Goal: Task Accomplishment & Management: Use online tool/utility

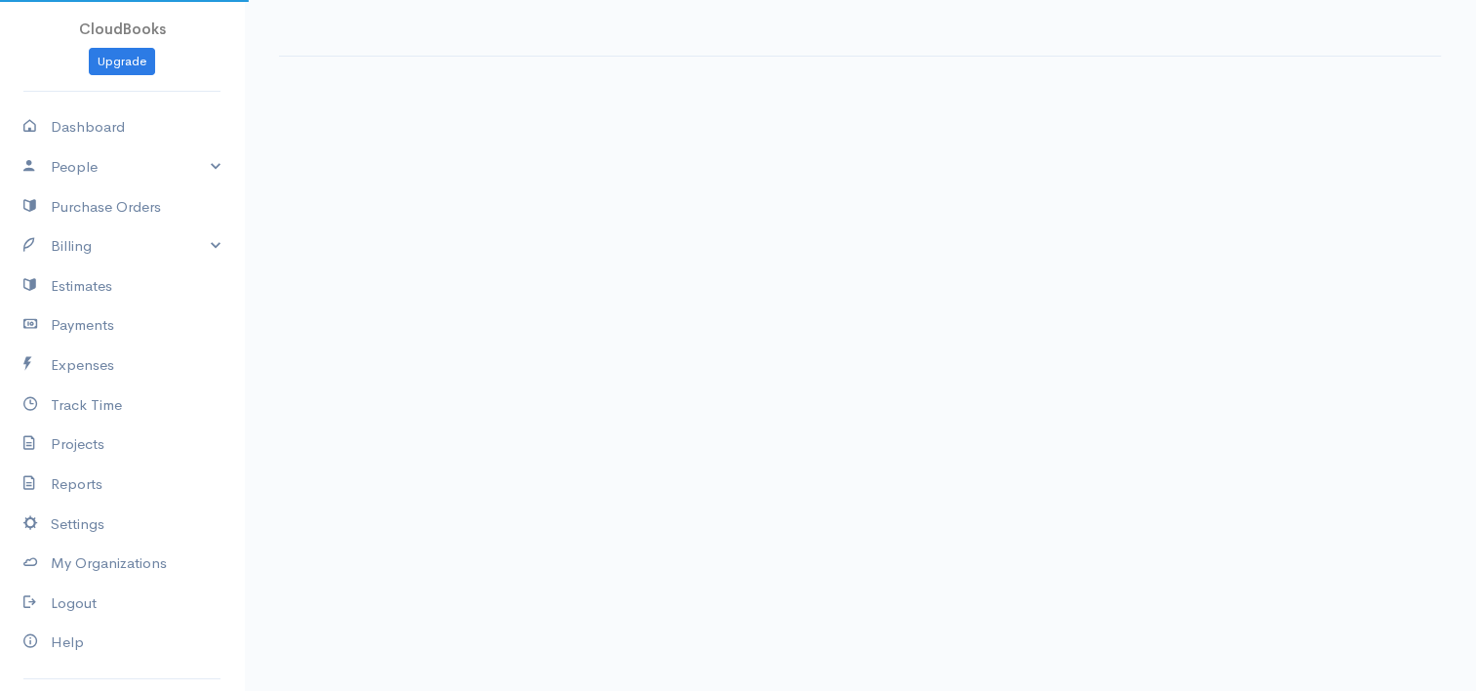
select select "90"
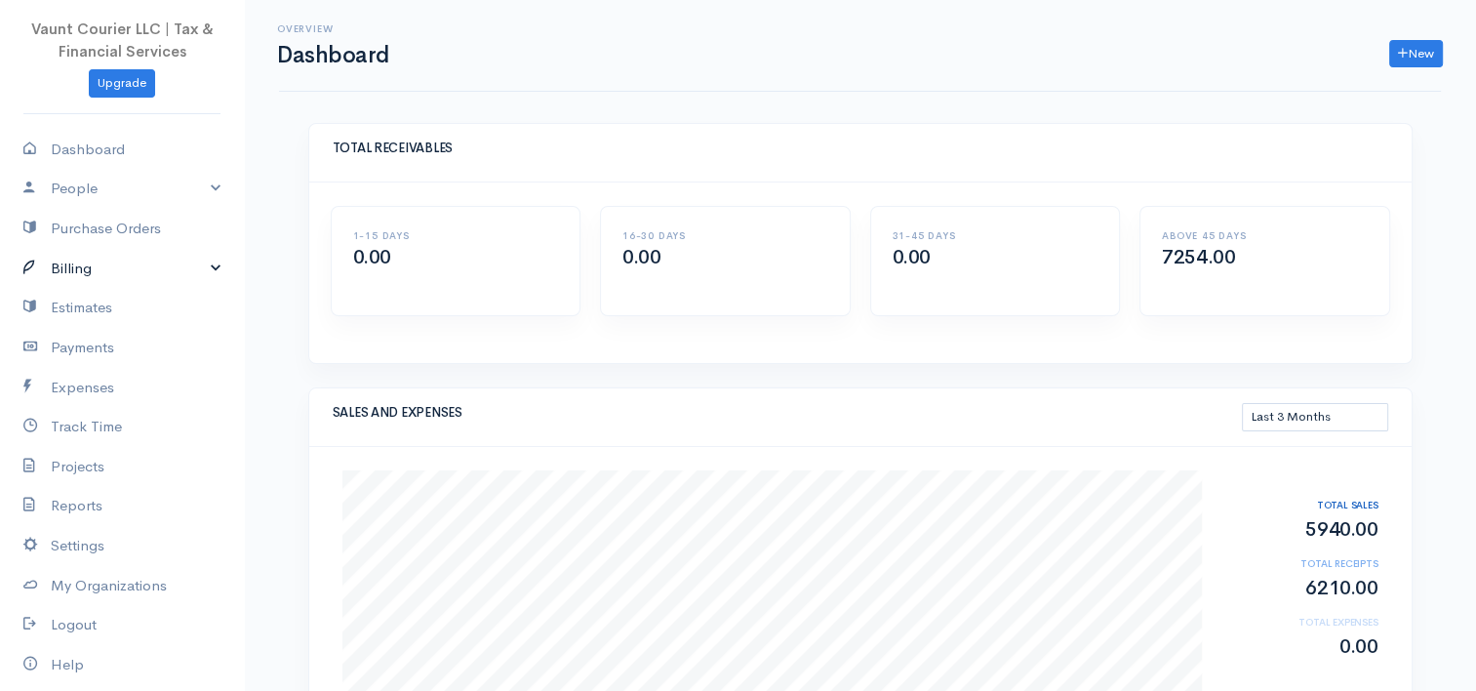
click at [201, 277] on link "Billing" at bounding box center [122, 269] width 244 height 40
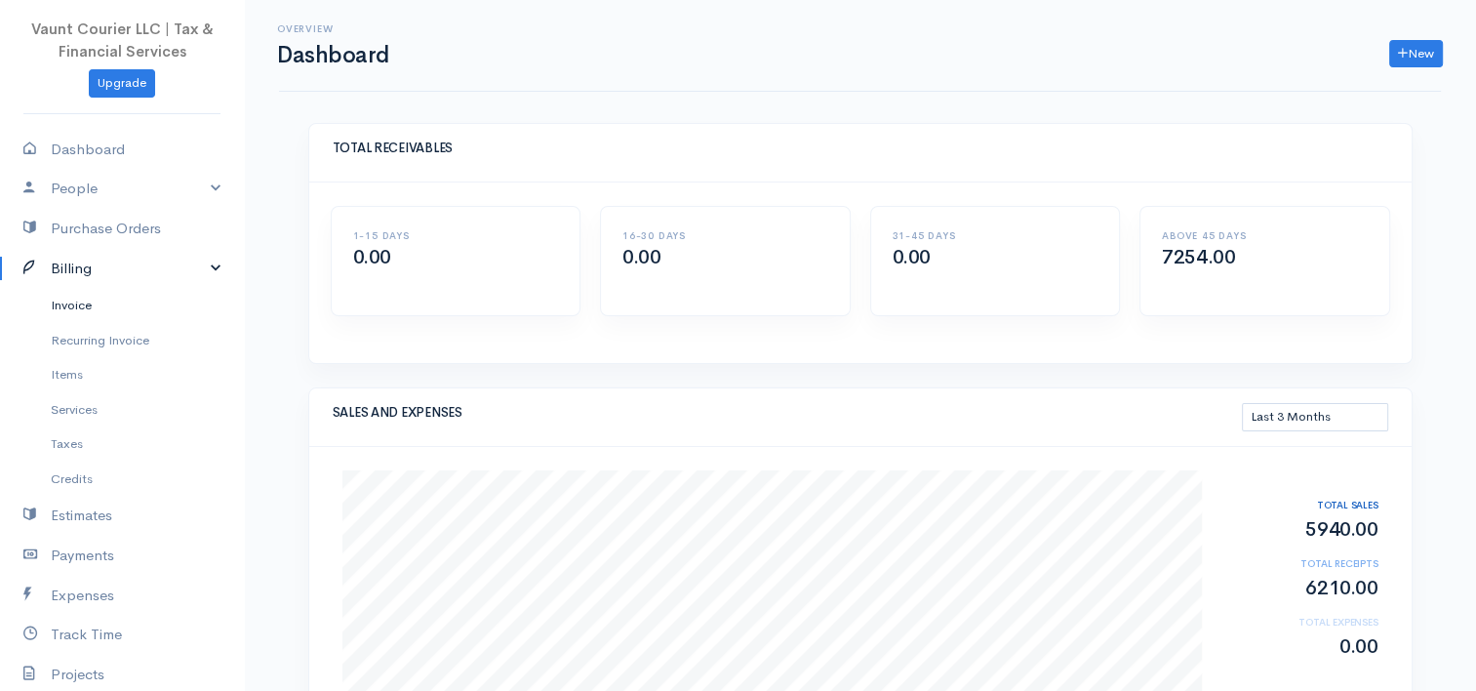
click at [70, 302] on link "Invoice" at bounding box center [122, 305] width 244 height 35
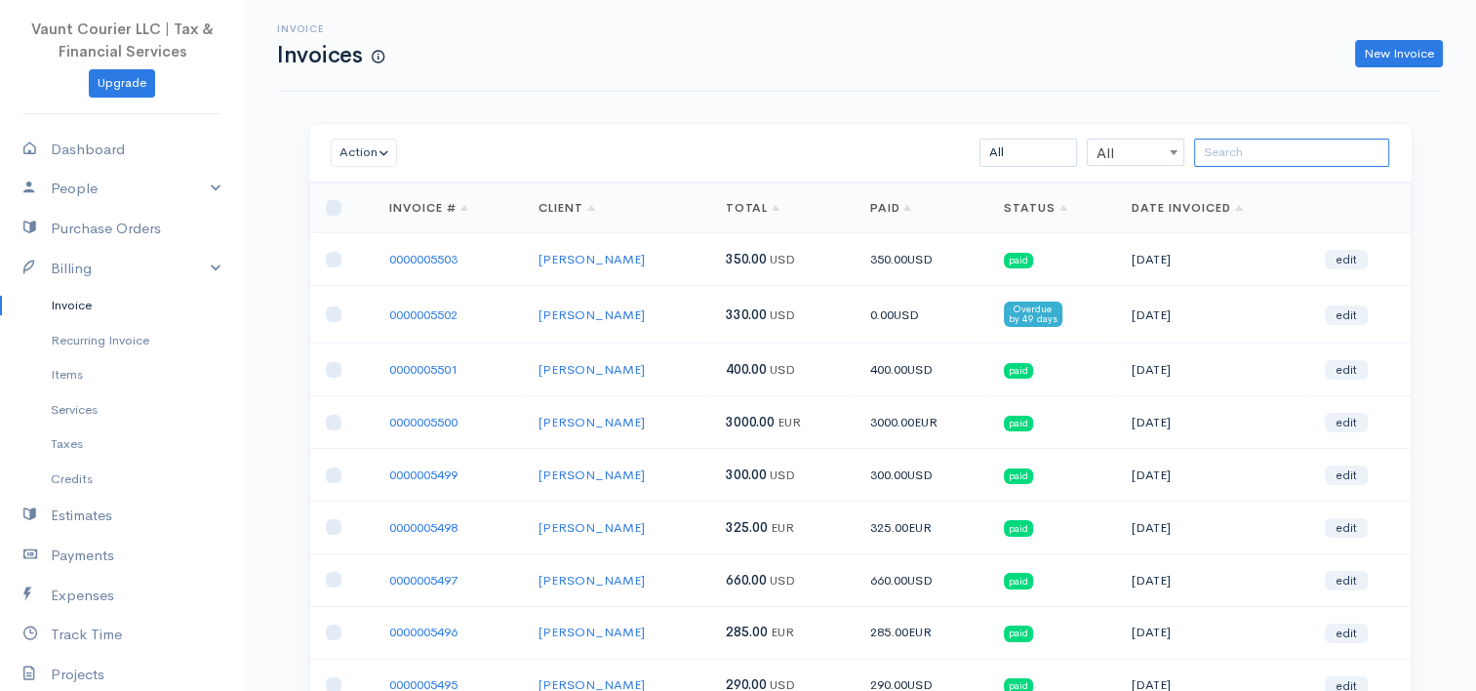
click at [1262, 157] on input "search" at bounding box center [1291, 153] width 195 height 28
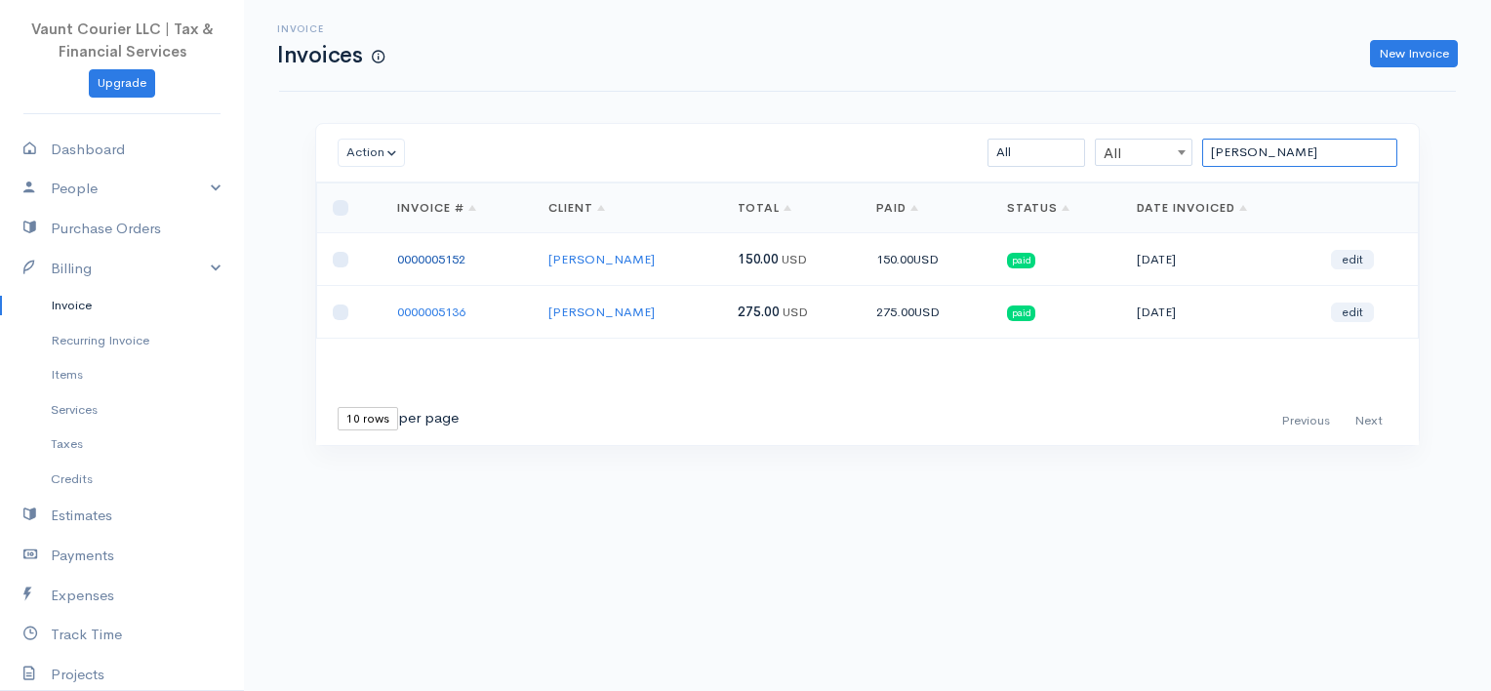
type input "[PERSON_NAME]"
click at [451, 255] on link "0000005152" at bounding box center [431, 259] width 68 height 17
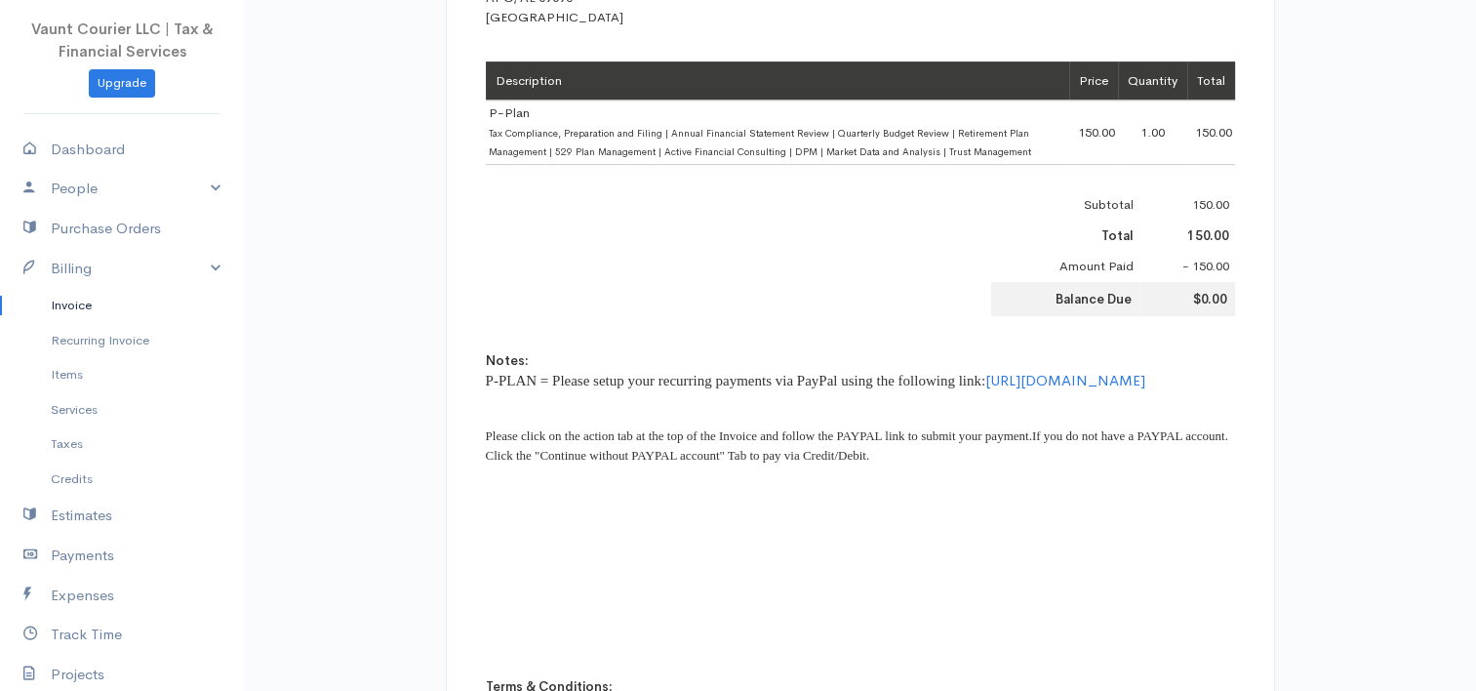
scroll to position [781, 0]
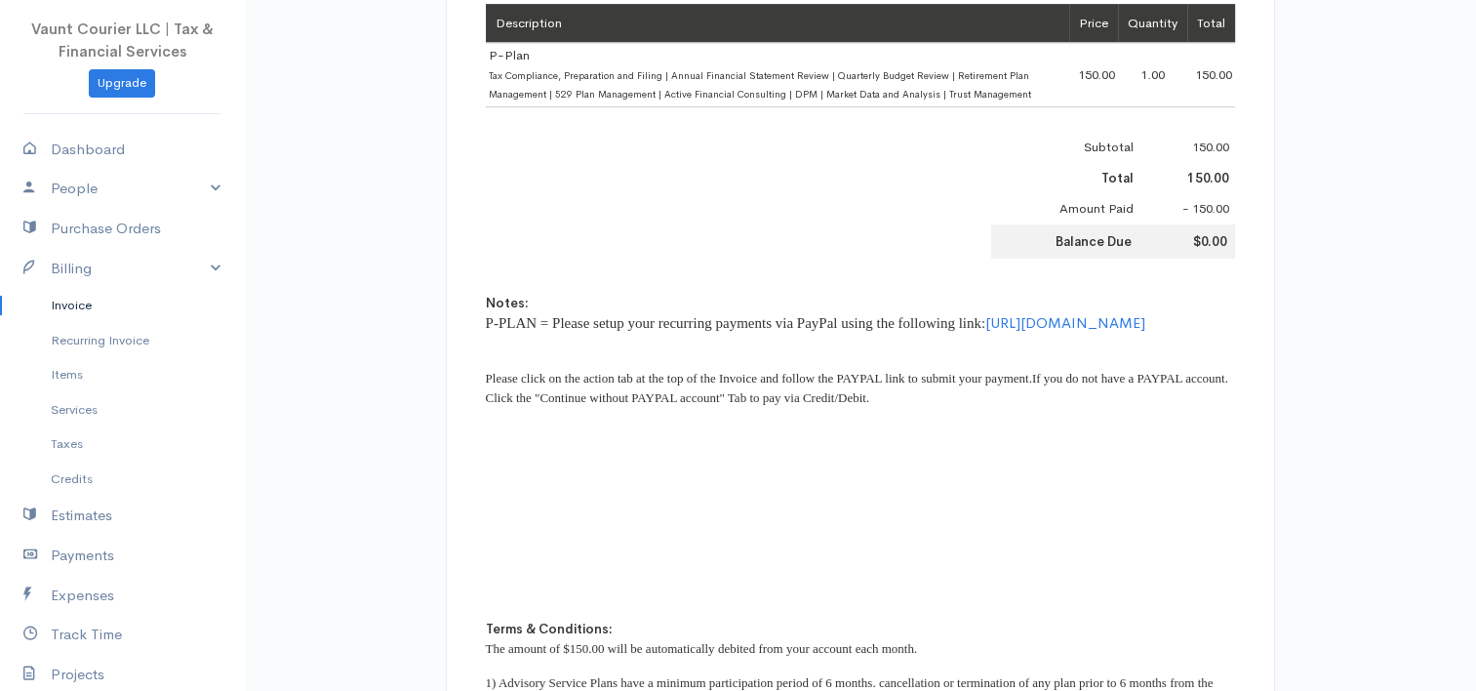
drag, startPoint x: 1117, startPoint y: 347, endPoint x: 770, endPoint y: 371, distance: 348.2
click at [770, 371] on div "Notes: P-PLAN = Please setup your recurring payments via PayPal using the follo…" at bounding box center [860, 443] width 749 height 298
click at [88, 303] on link "Invoice" at bounding box center [122, 305] width 244 height 35
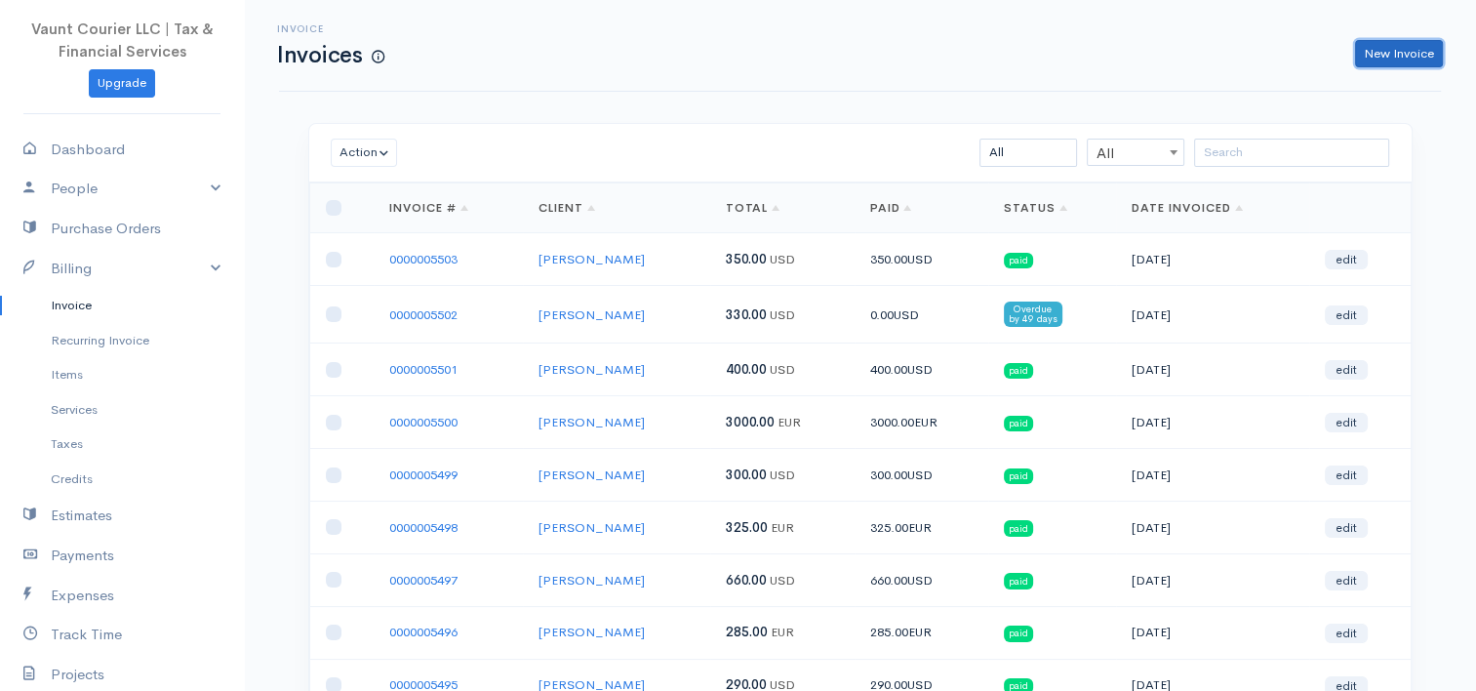
click at [1390, 50] on link "New Invoice" at bounding box center [1399, 54] width 88 height 28
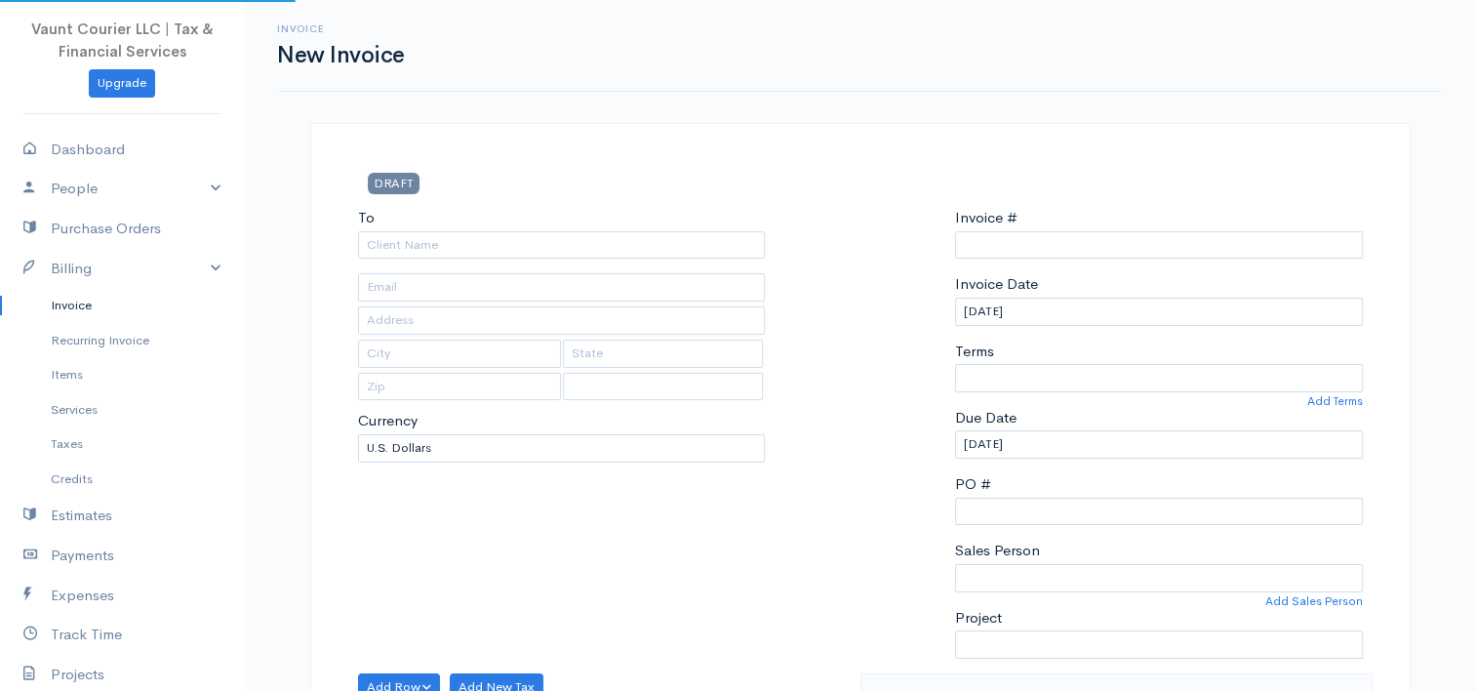
select select "[GEOGRAPHIC_DATA]"
type input "0000005504"
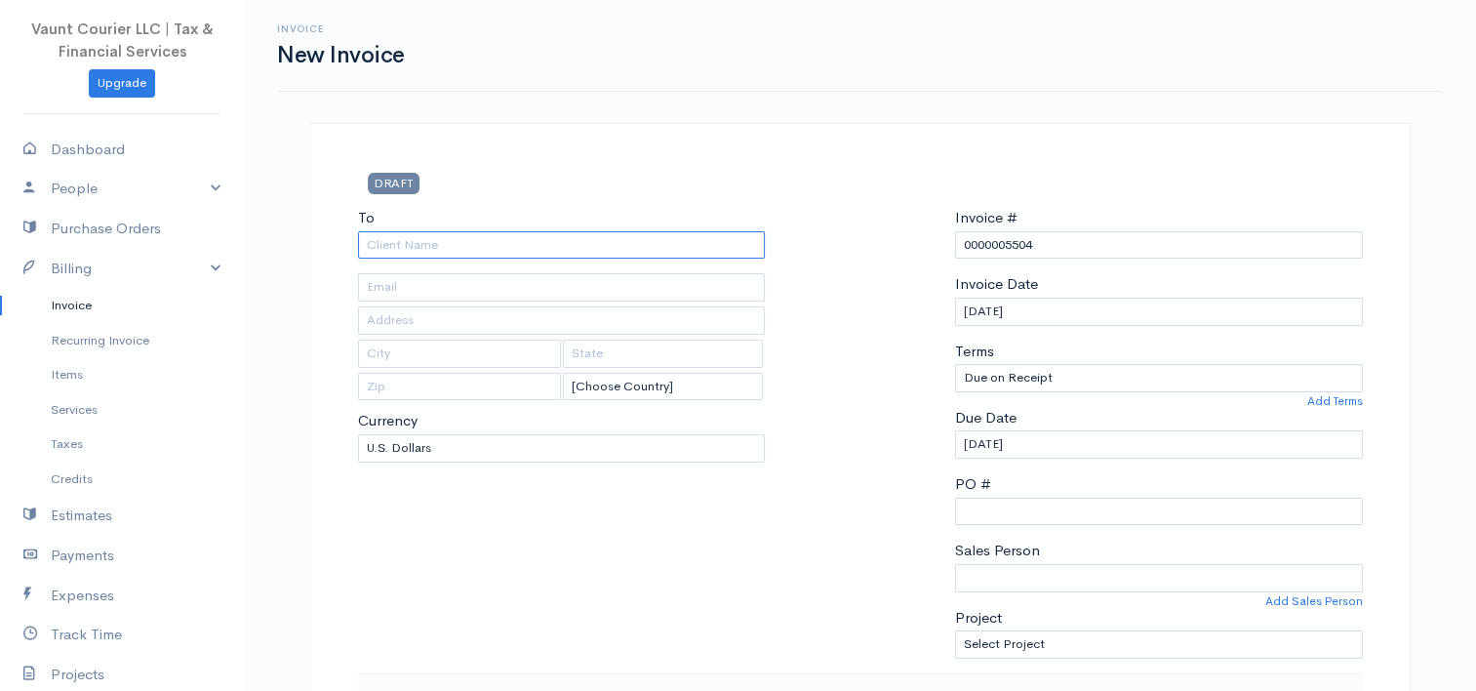
click at [551, 244] on input "To" at bounding box center [562, 245] width 408 height 28
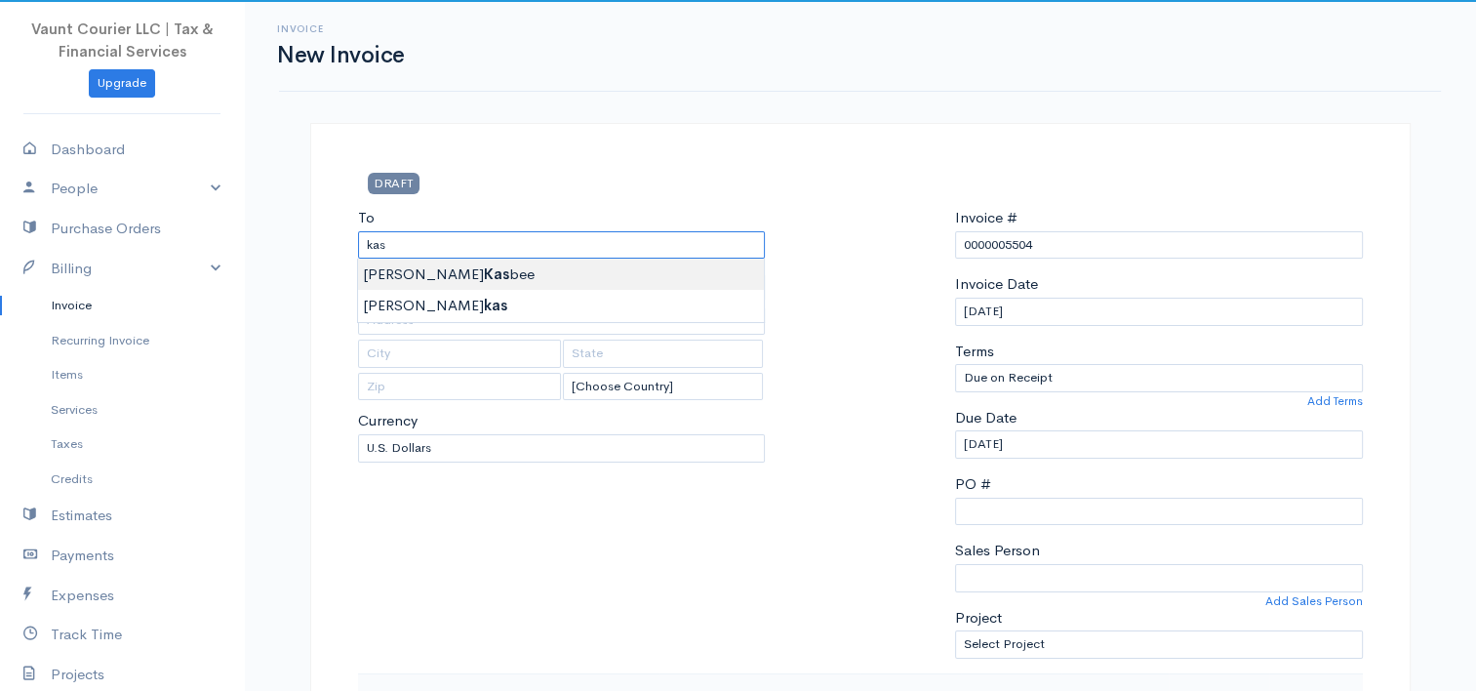
type input "[PERSON_NAME]"
type input "[EMAIL_ADDRESS][DOMAIN_NAME]"
type input "CMR 467 Box 605"
type input "APO"
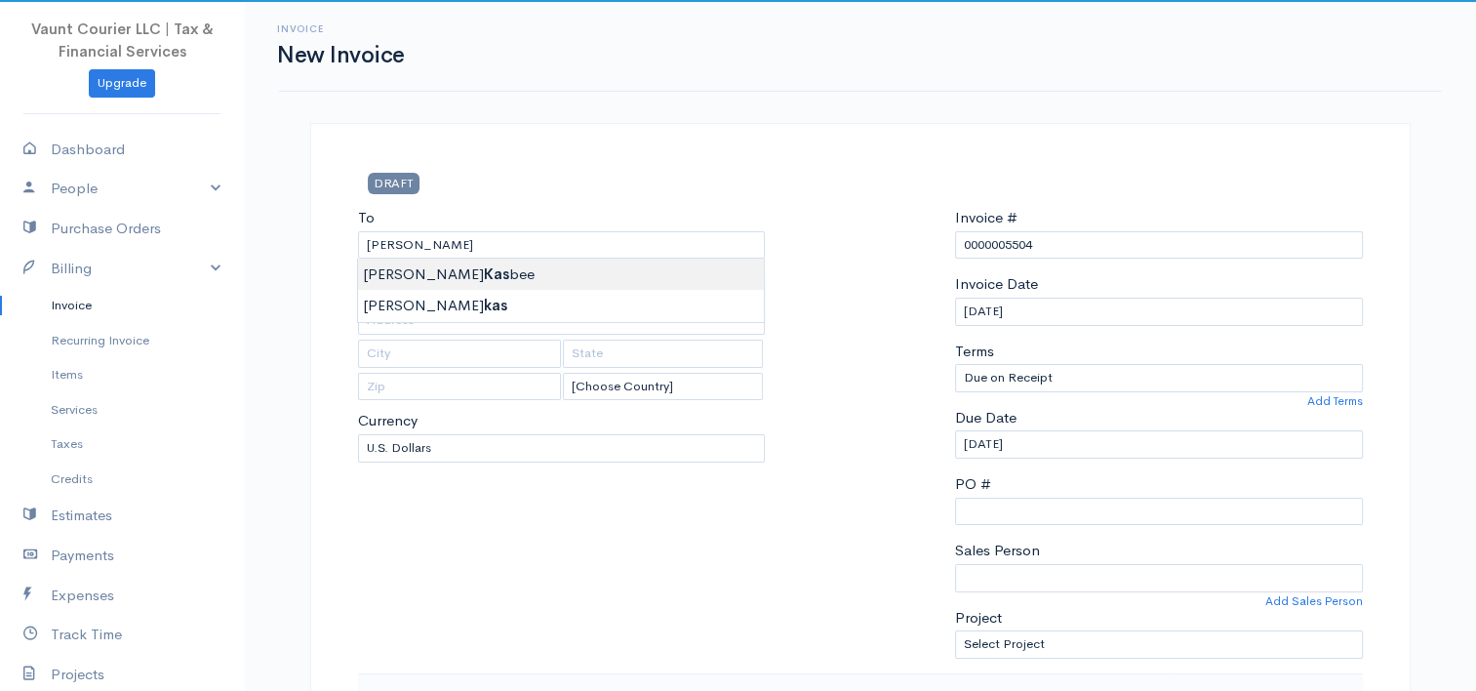
type input "AE"
type input "09096"
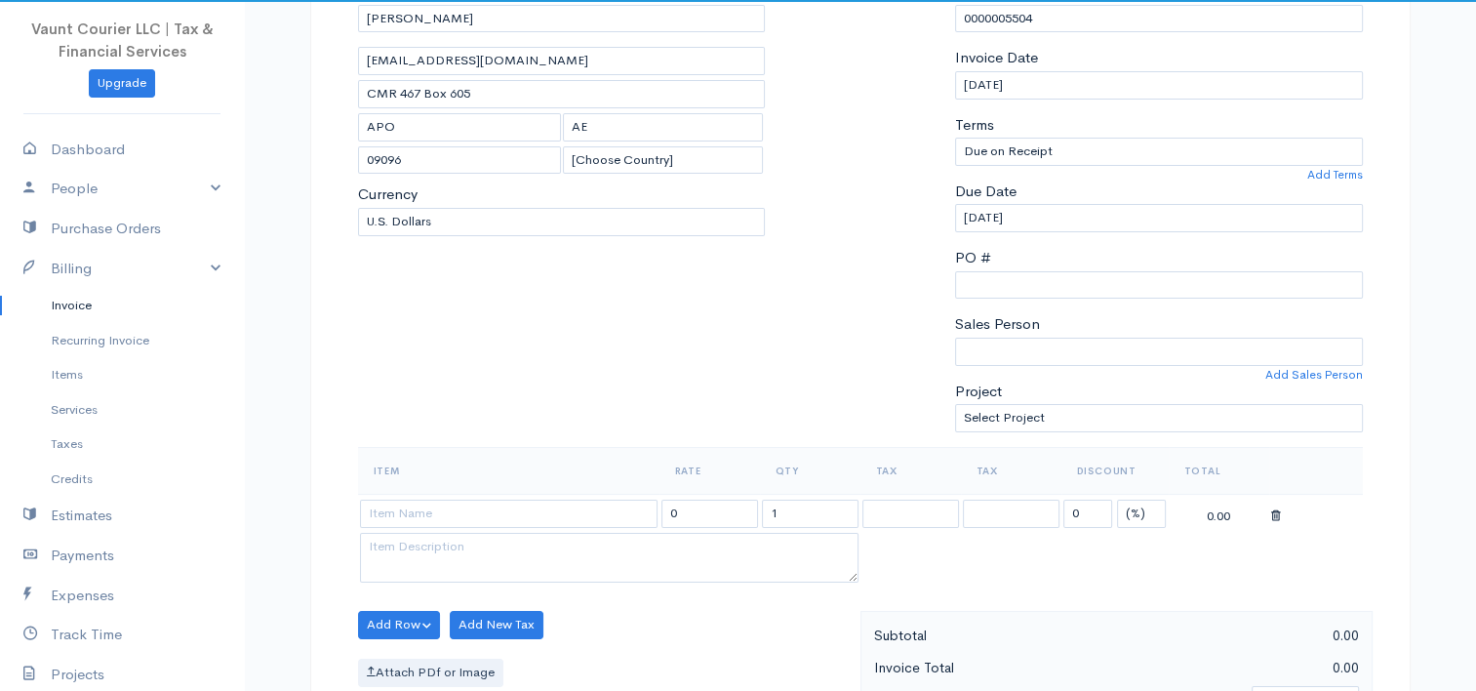
scroll to position [488, 0]
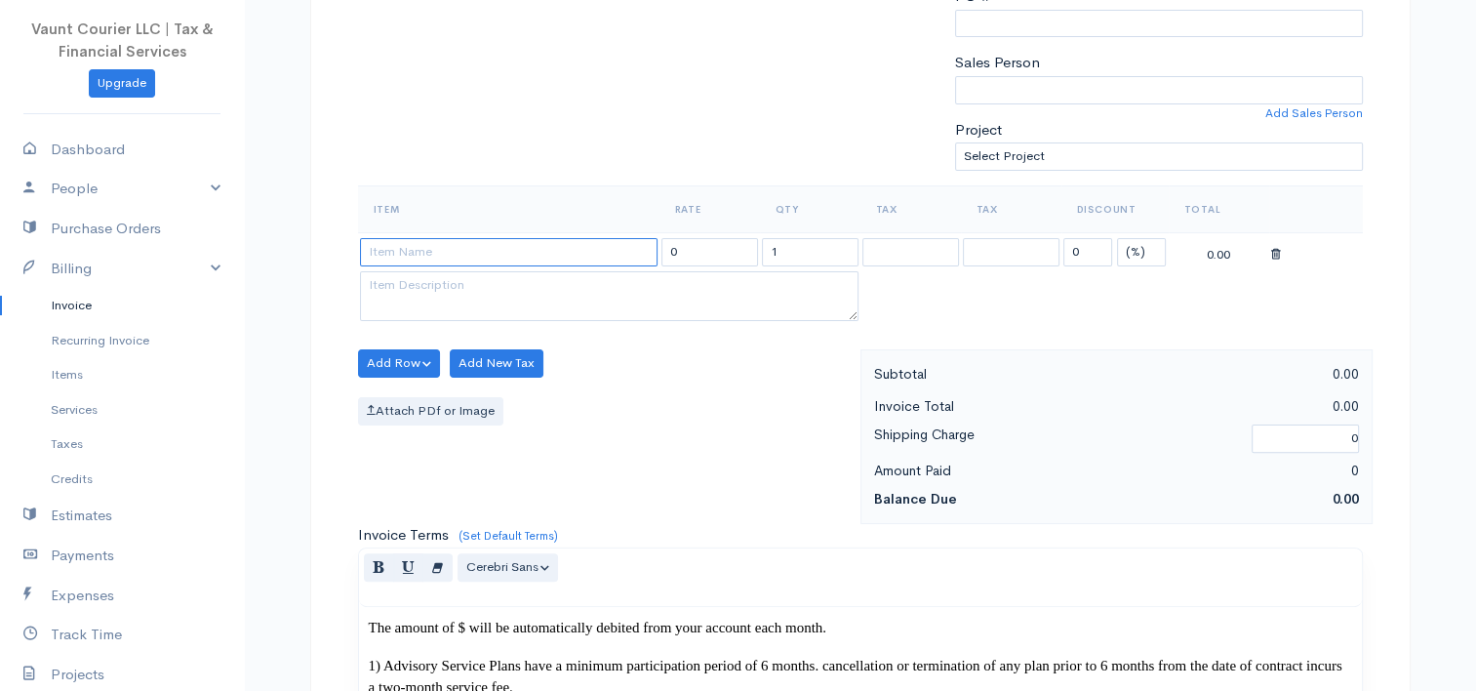
click at [493, 249] on input at bounding box center [509, 252] width 298 height 28
type input "P-Plan"
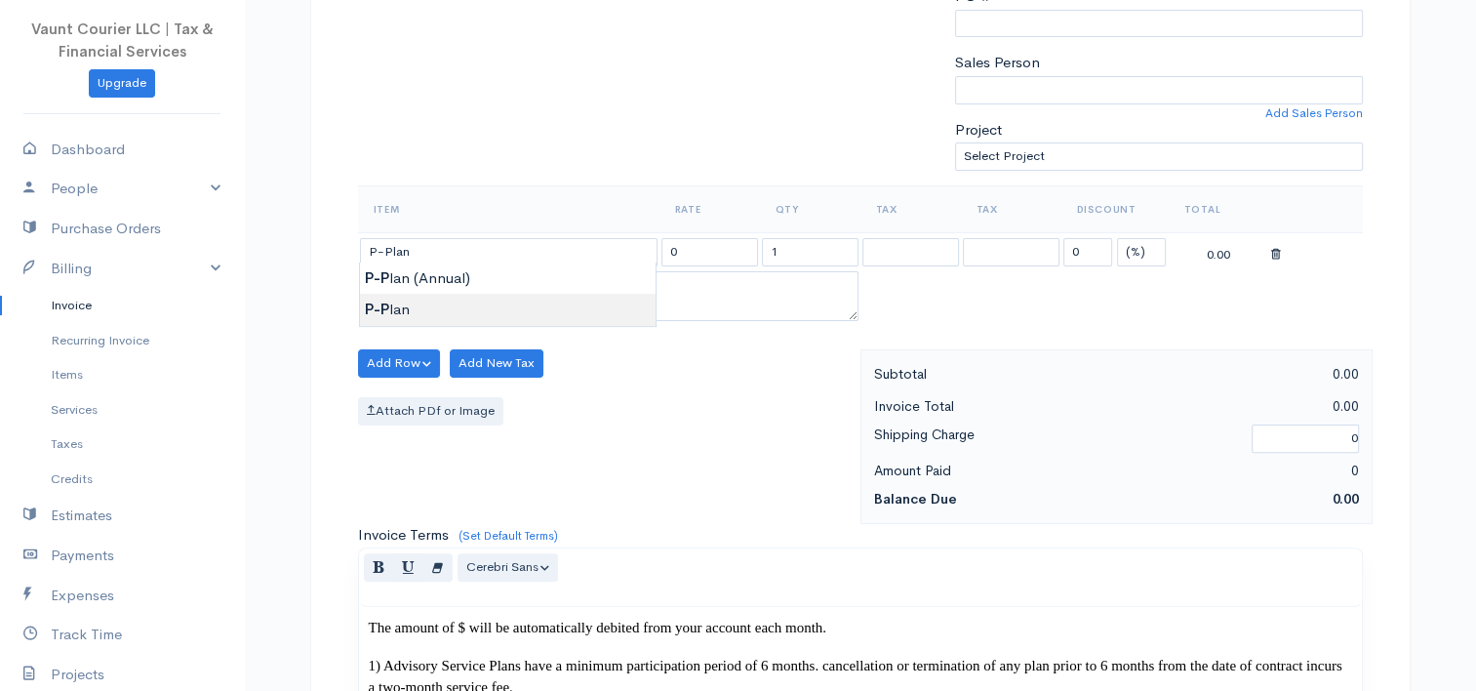
type input "150.00"
type textarea "Tax Compliance, Preparation and Filing | Annual Financial Statement Review | Qu…"
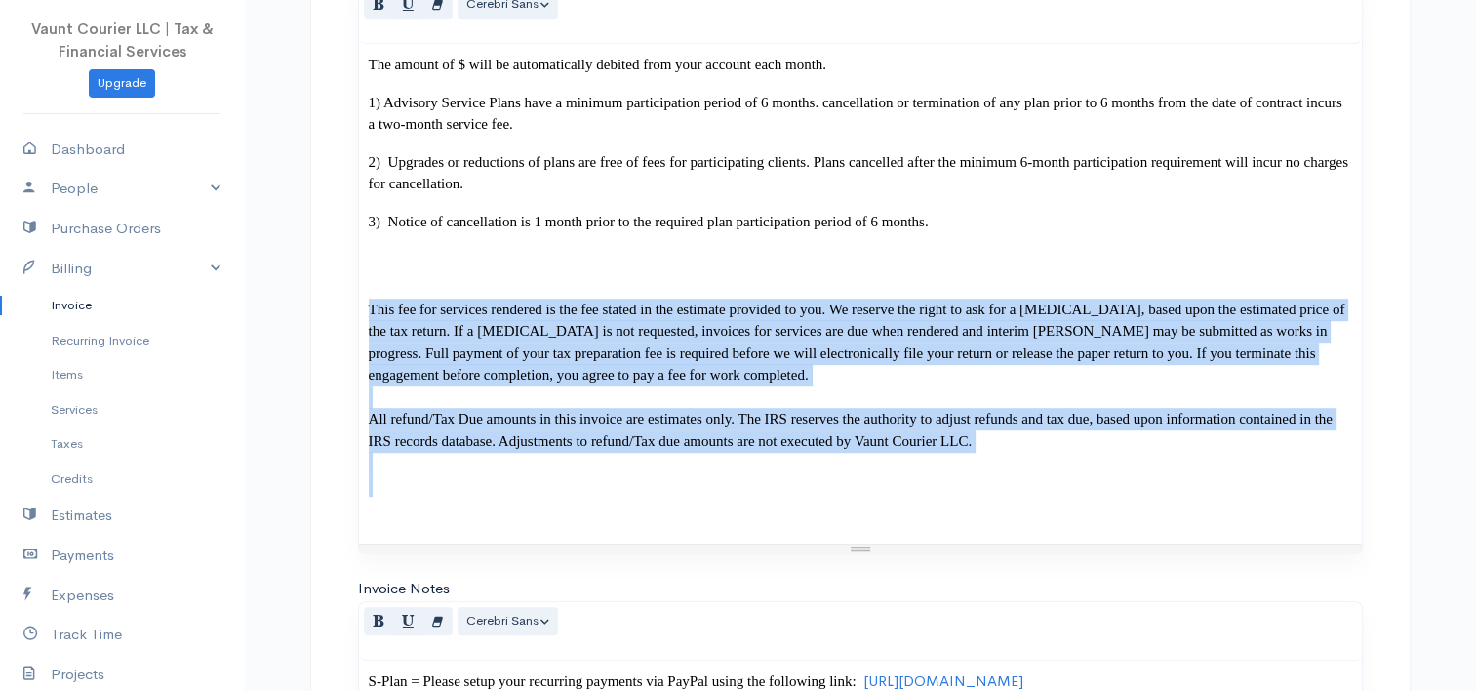
scroll to position [1370, 0]
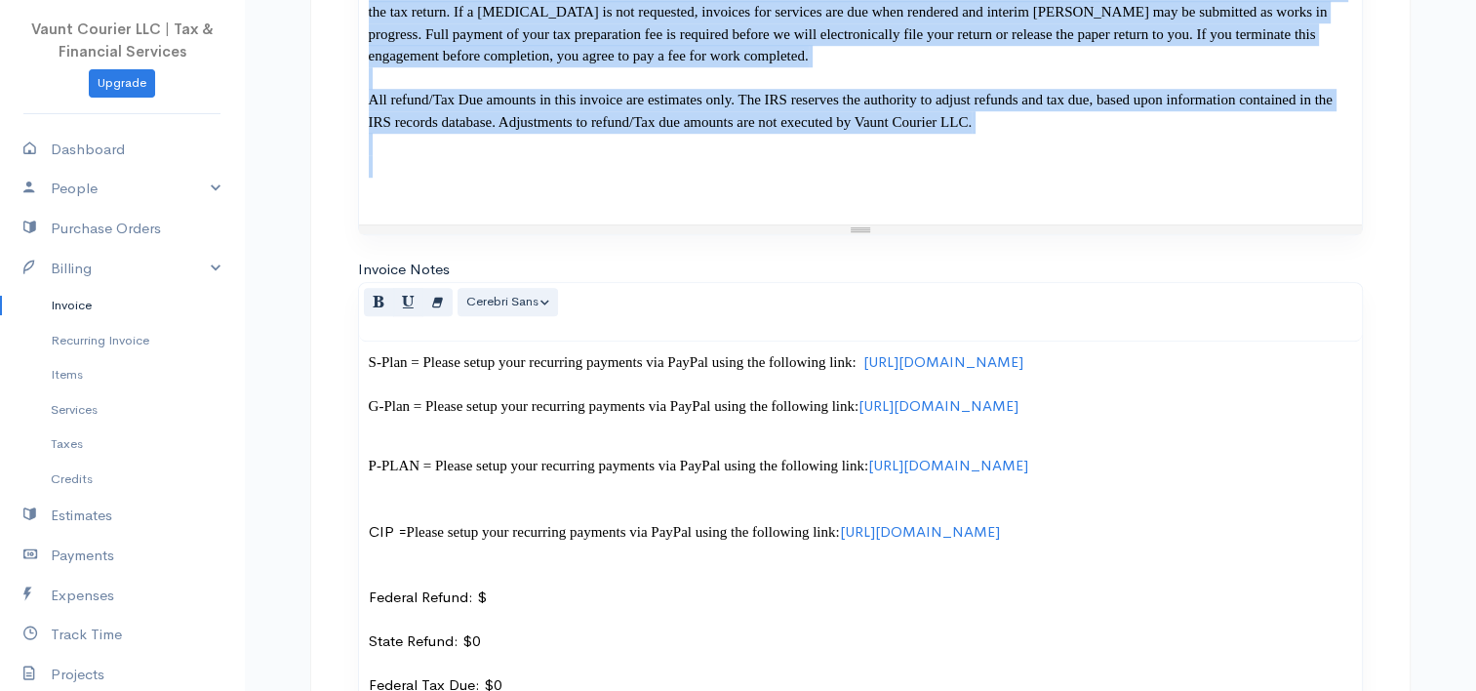
drag, startPoint x: 370, startPoint y: 476, endPoint x: 1382, endPoint y: 223, distance: 1043.1
click at [1380, 224] on div "DRAFT To [PERSON_NAME] [EMAIL_ADDRESS][DOMAIN_NAME] CMR 467 Box 605 APO AE 0909…" at bounding box center [860, 18] width 1101 height 2531
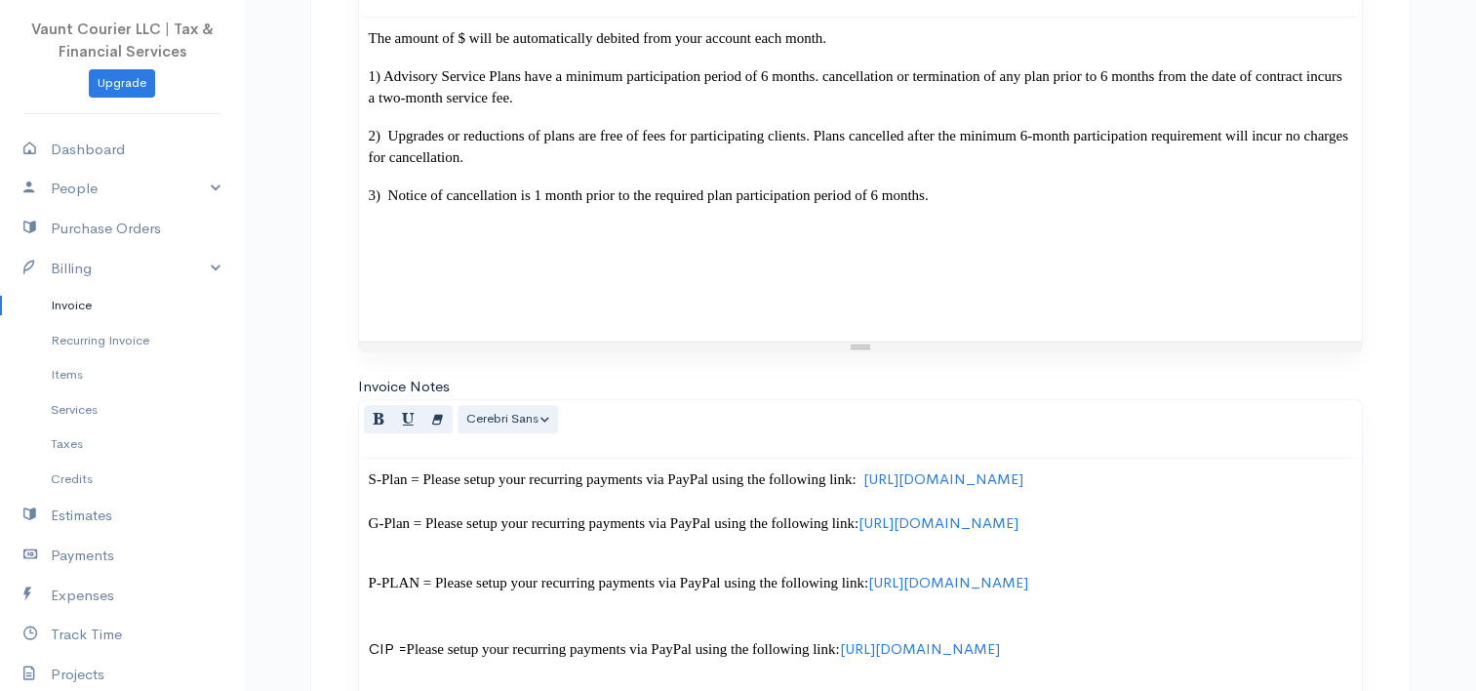
scroll to position [1234, 0]
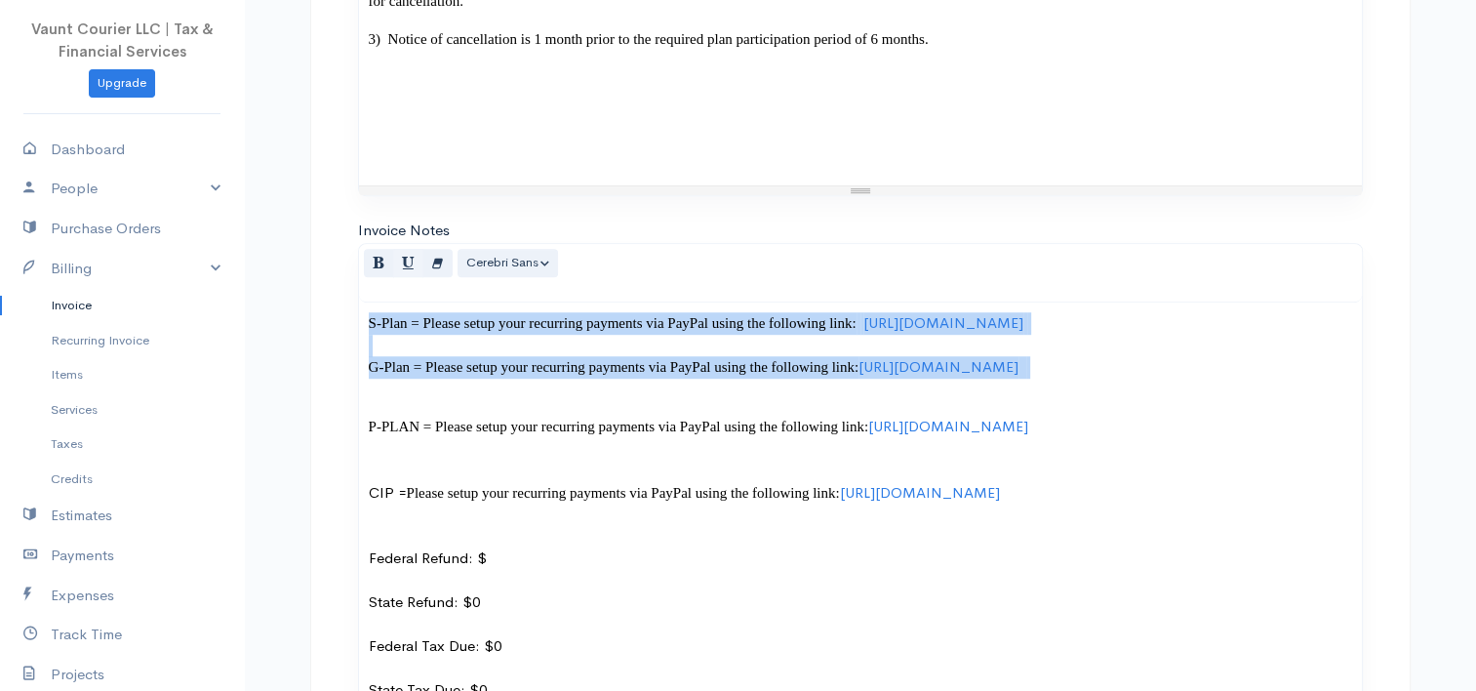
drag, startPoint x: 1161, startPoint y: 430, endPoint x: 398, endPoint y: 262, distance: 781.6
click at [272, 212] on div "Invoice New Invoice DRAFT To [GEOGRAPHIC_DATA][PERSON_NAME] [EMAIL_ADDRESS][DOM…" at bounding box center [860, 25] width 1233 height 2519
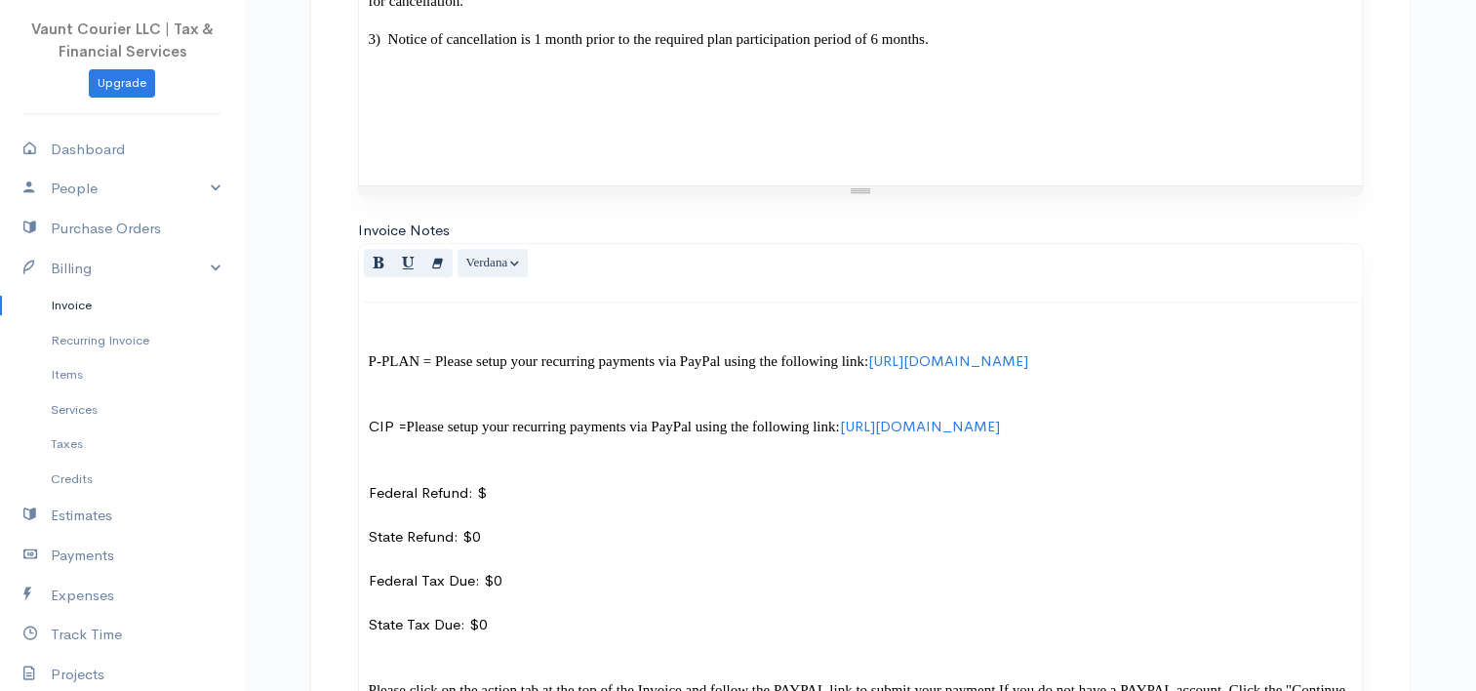
click at [366, 359] on div "P-PLAN = Please setup your recurring payments via PayPal using the following li…" at bounding box center [860, 621] width 1003 height 637
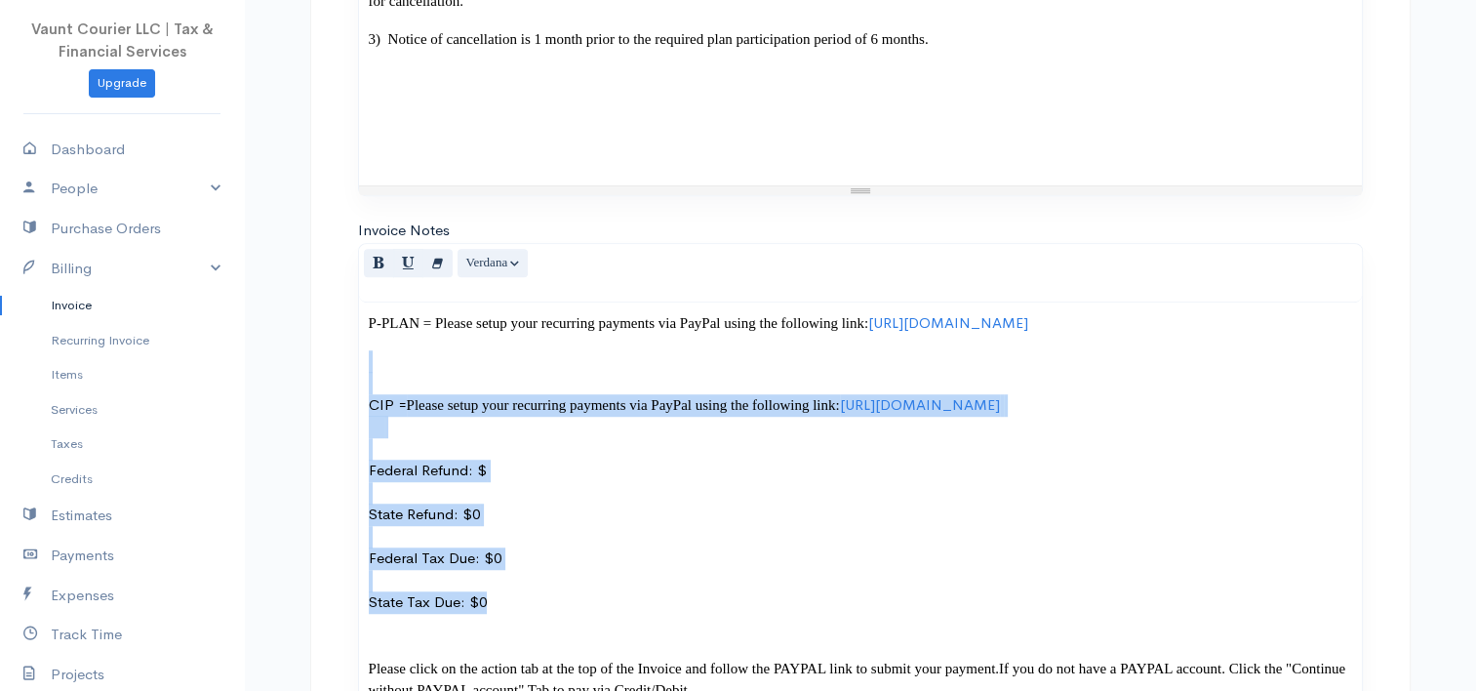
drag, startPoint x: 610, startPoint y: 653, endPoint x: 318, endPoint y: 404, distance: 383.5
click at [318, 404] on div "DRAFT To [PERSON_NAME] [EMAIL_ADDRESS][DOMAIN_NAME] CMR 467 Box 605 APO AE 0909…" at bounding box center [860, 23] width 1101 height 2268
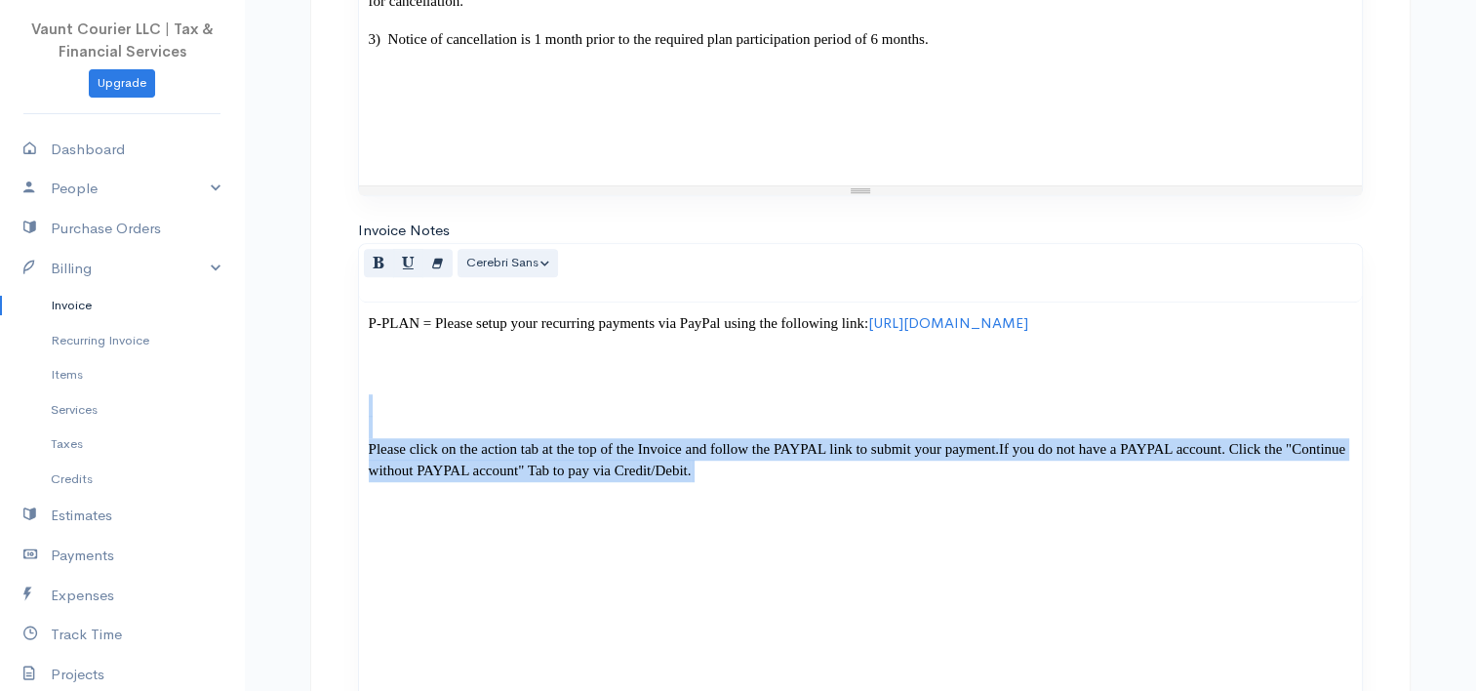
drag, startPoint x: 1105, startPoint y: 507, endPoint x: 288, endPoint y: 449, distance: 818.9
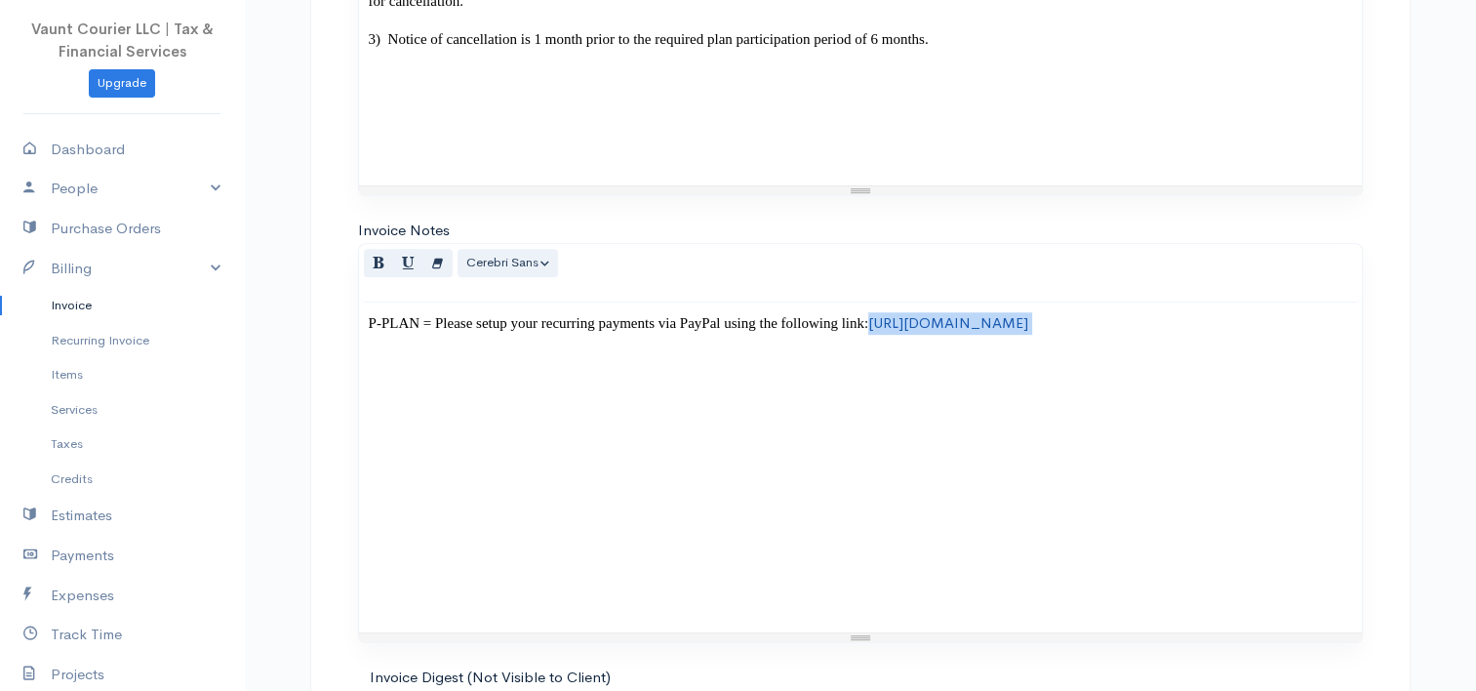
drag, startPoint x: 1110, startPoint y: 352, endPoint x: 406, endPoint y: 350, distance: 703.6
click at [406, 335] on p "P-PLAN = Please setup your recurring payments via PayPal using the following li…" at bounding box center [861, 323] width 984 height 22
copy p "[URL][DOMAIN_NAME]"
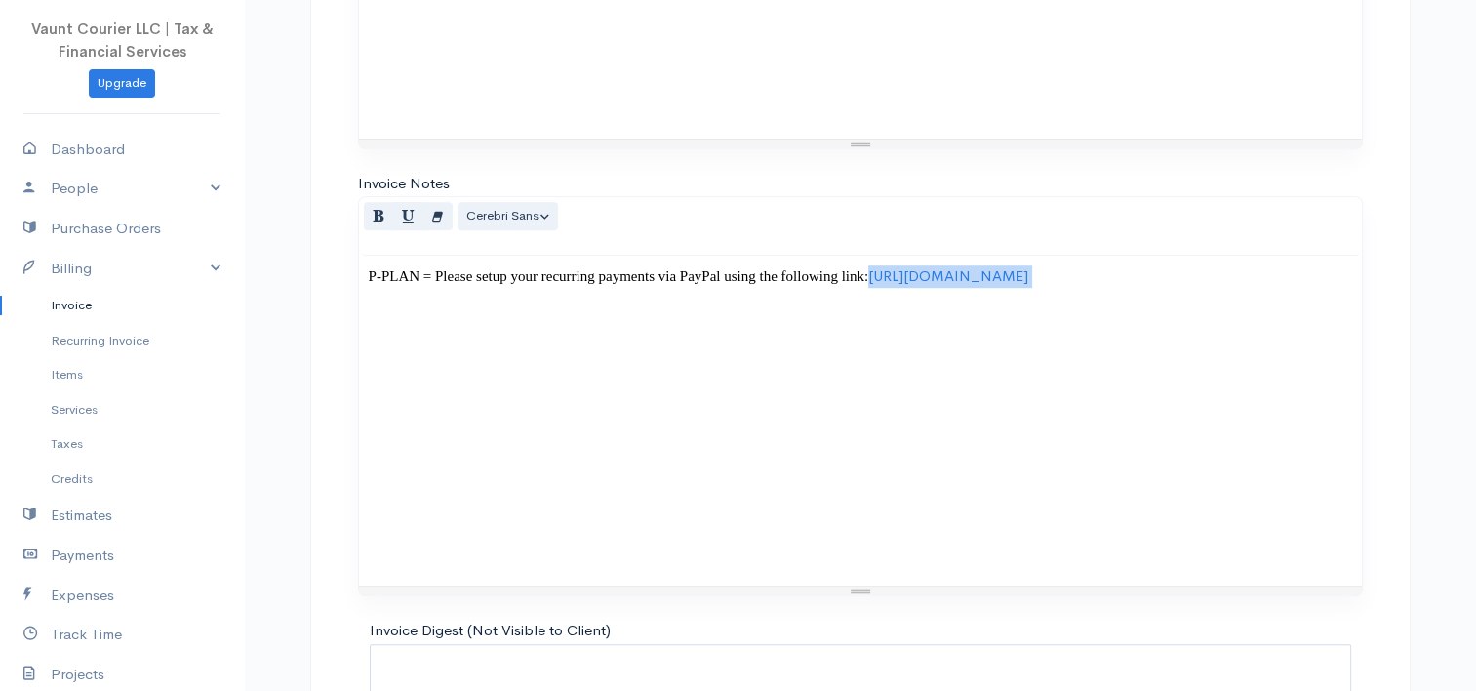
scroll to position [1476, 0]
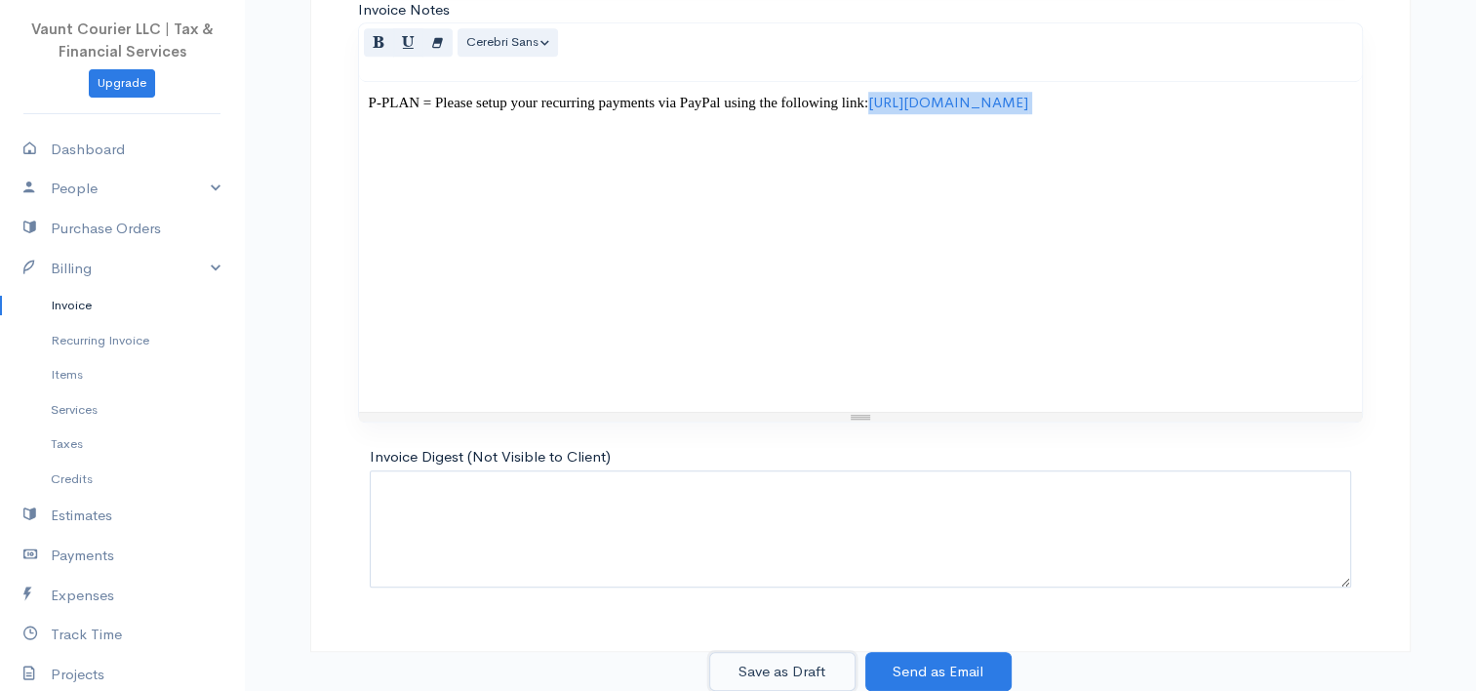
click at [768, 670] on button "Save as Draft" at bounding box center [782, 672] width 146 height 40
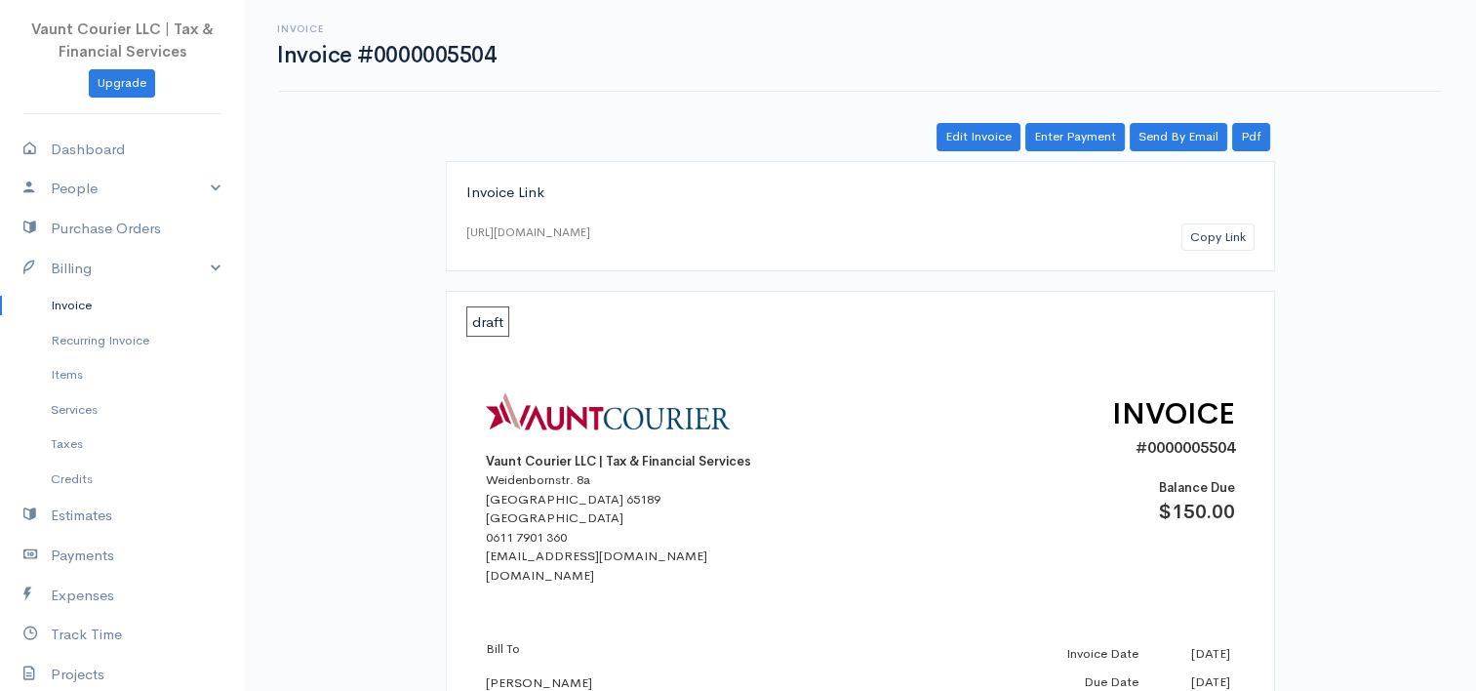
click at [78, 305] on link "Invoice" at bounding box center [122, 305] width 244 height 35
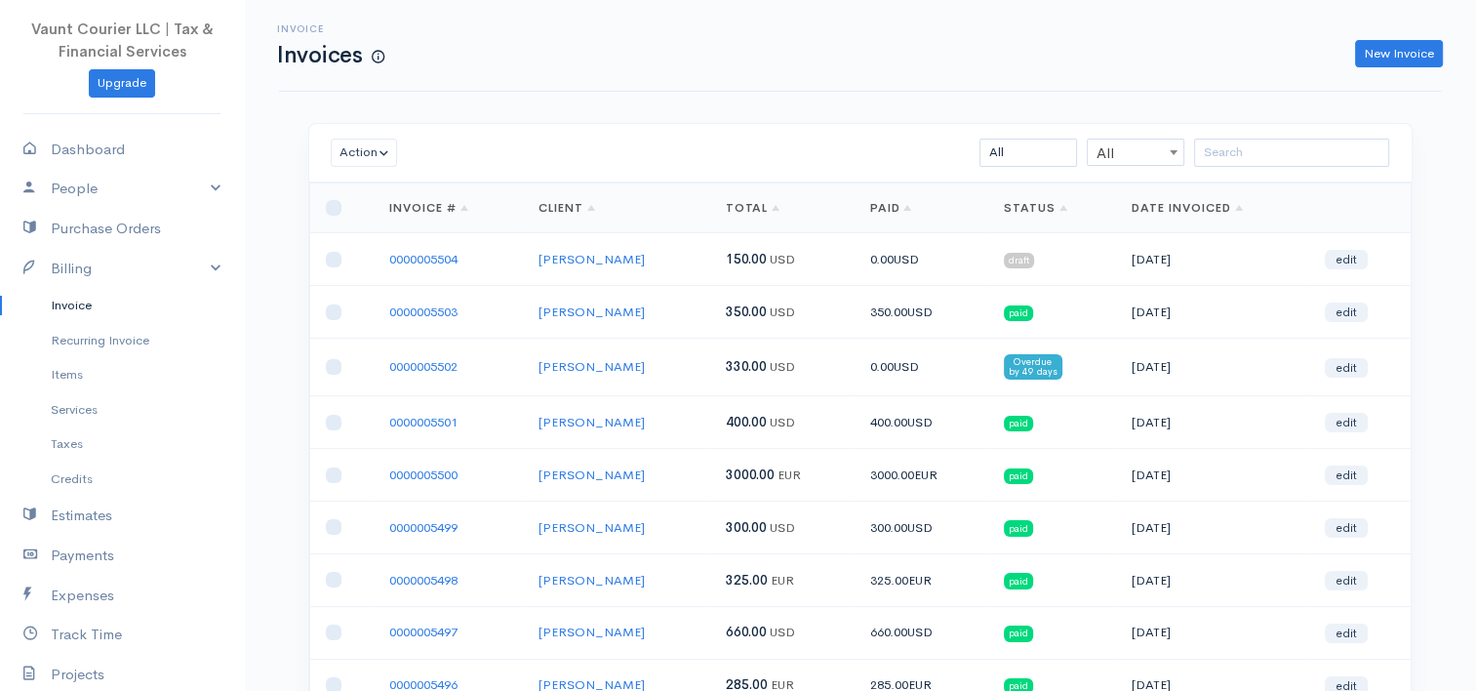
click at [1333, 57] on div "New Invoice" at bounding box center [923, 54] width 1059 height 28
click at [429, 361] on link "0000005502" at bounding box center [423, 366] width 68 height 17
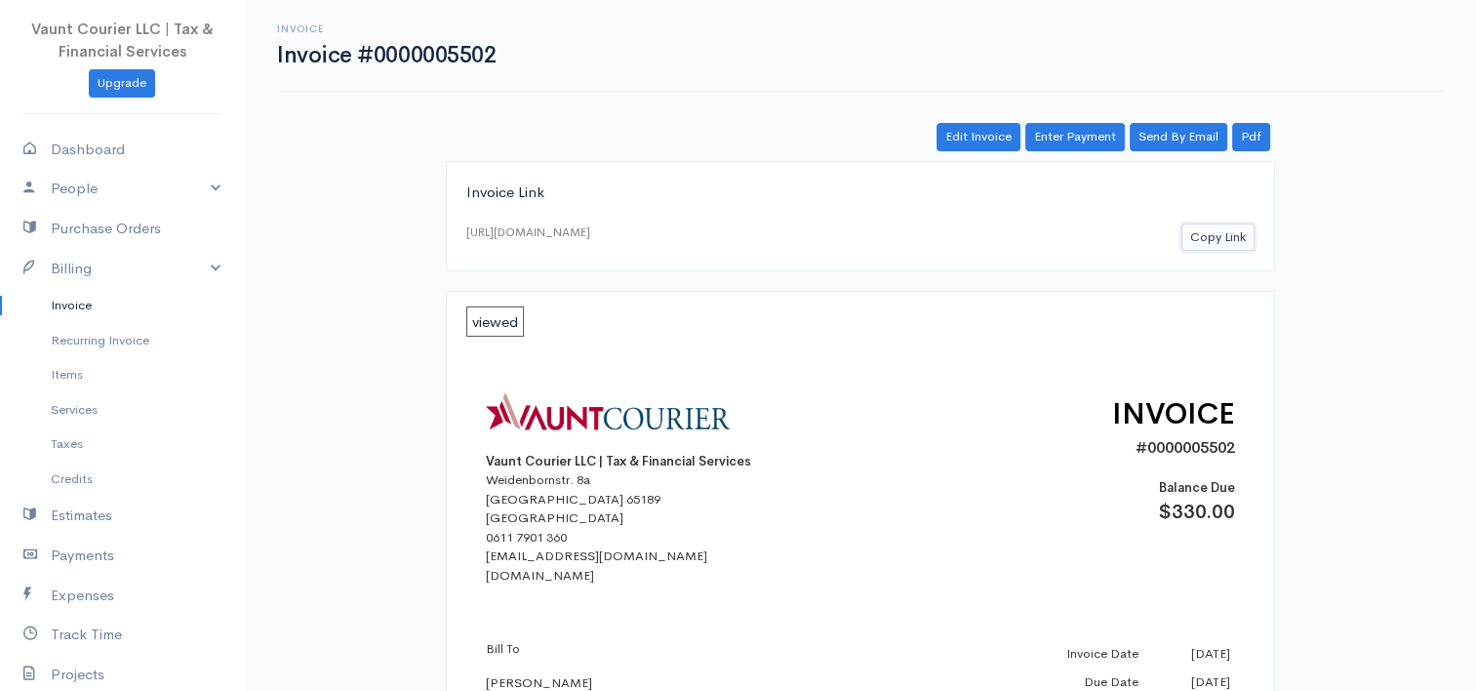
click at [1199, 229] on button "Copy Link" at bounding box center [1218, 237] width 73 height 28
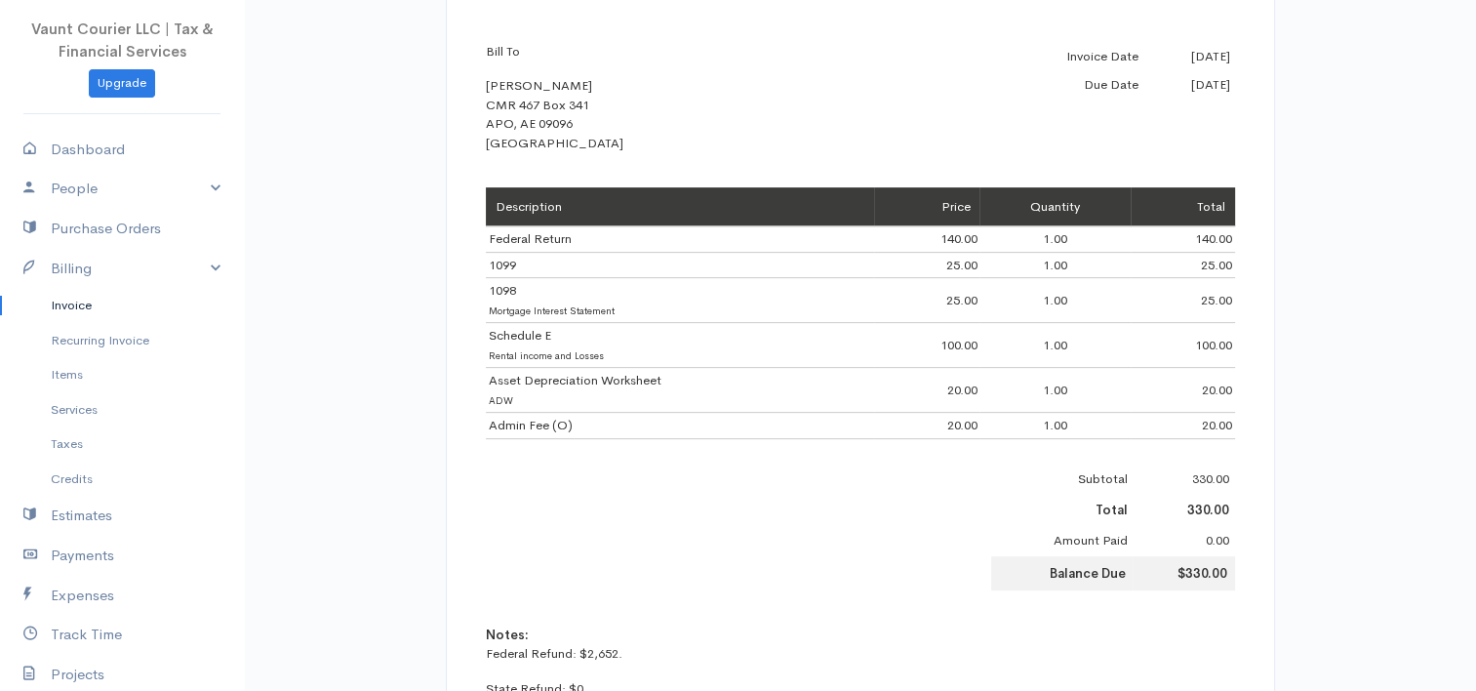
scroll to position [781, 0]
